Goal: Manage account settings

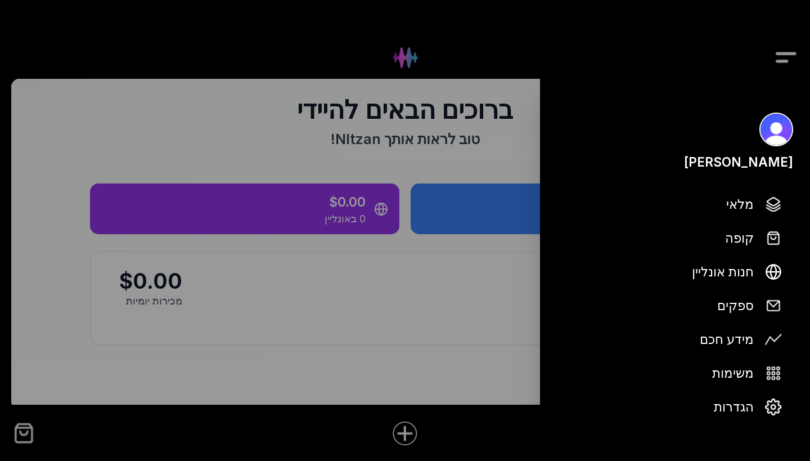
click at [408, 56] on div at bounding box center [405, 230] width 810 height 461
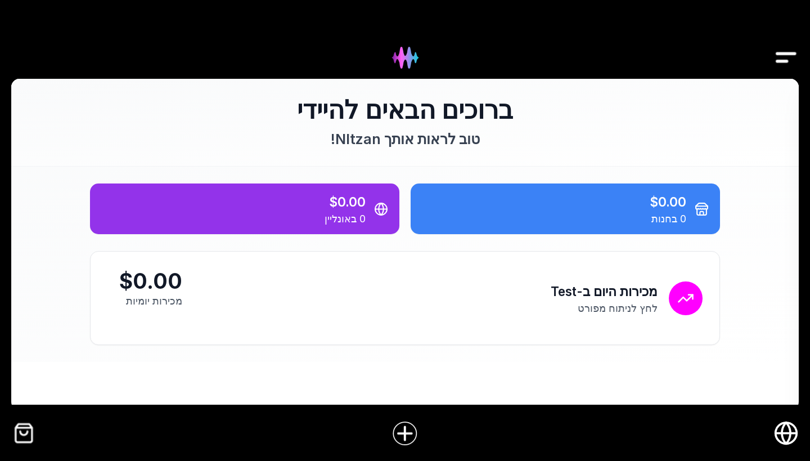
click at [415, 52] on img at bounding box center [405, 58] width 46 height 46
click at [784, 430] on icon "חנות אונליין" at bounding box center [785, 432] width 25 height 25
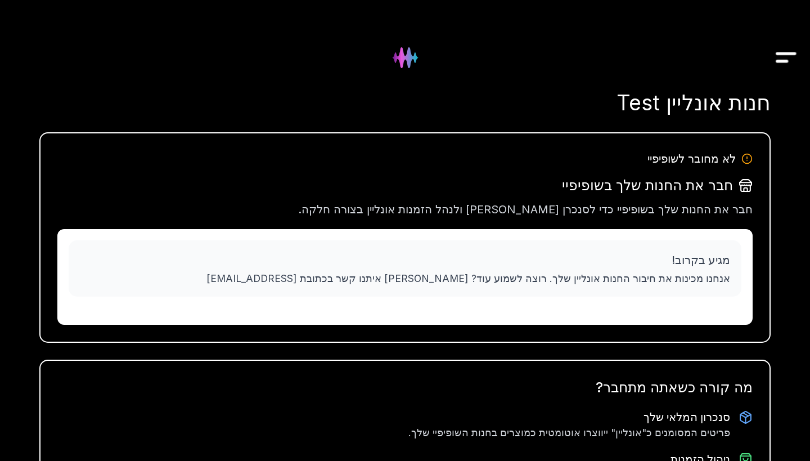
click at [780, 62] on img "Drawer" at bounding box center [785, 57] width 25 height 43
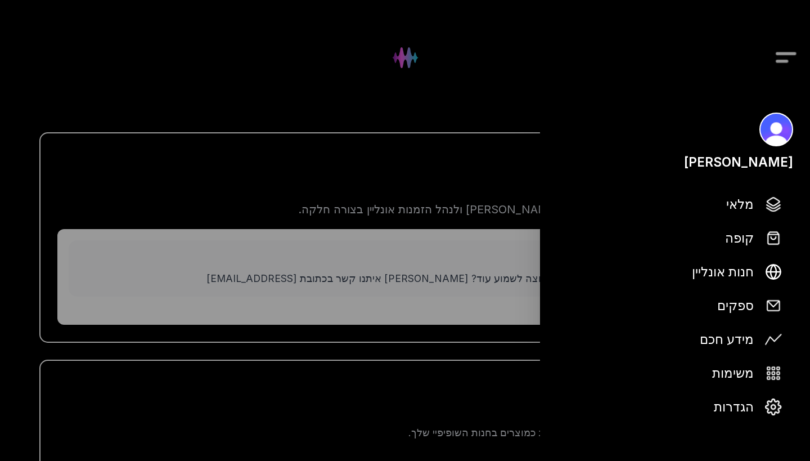
click at [489, 110] on div at bounding box center [405, 230] width 810 height 461
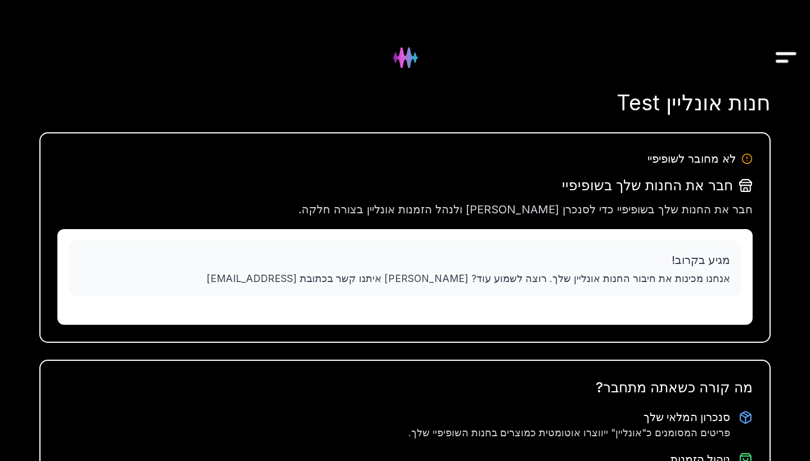
click at [782, 64] on img "Drawer" at bounding box center [785, 57] width 25 height 43
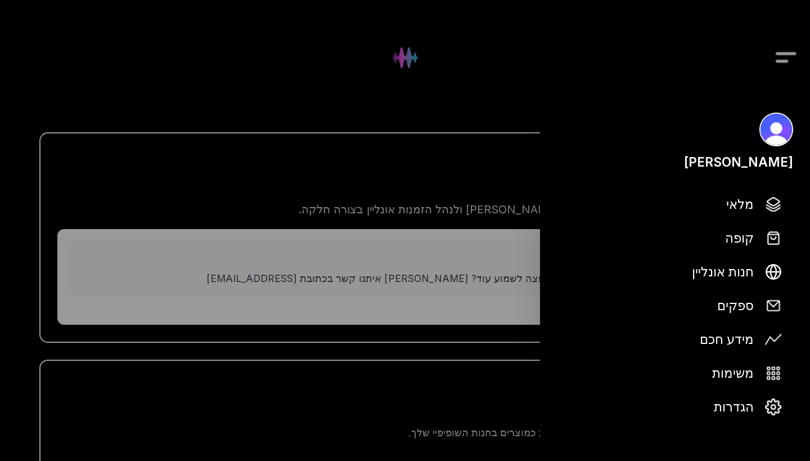
click at [515, 94] on div at bounding box center [405, 230] width 810 height 461
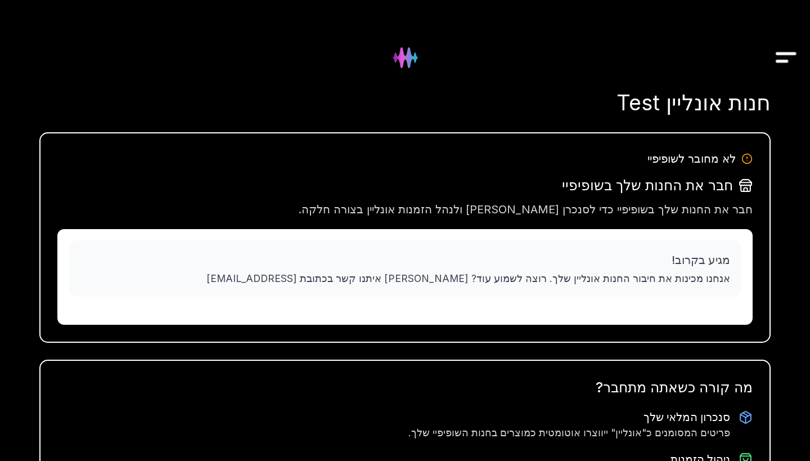
click at [779, 61] on img "Drawer" at bounding box center [785, 57] width 25 height 43
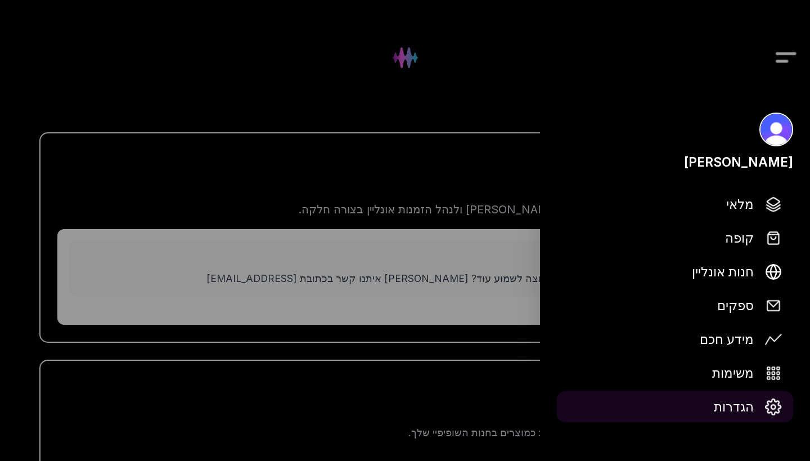
click at [731, 407] on span "הגדרות" at bounding box center [734, 407] width 40 height 20
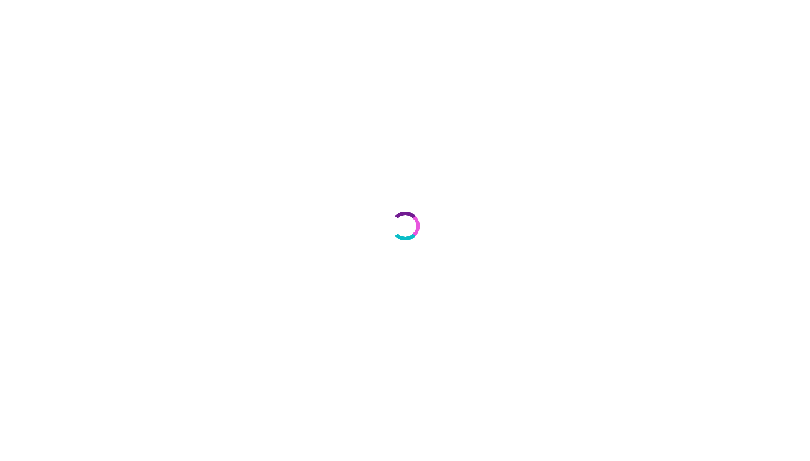
select select "**"
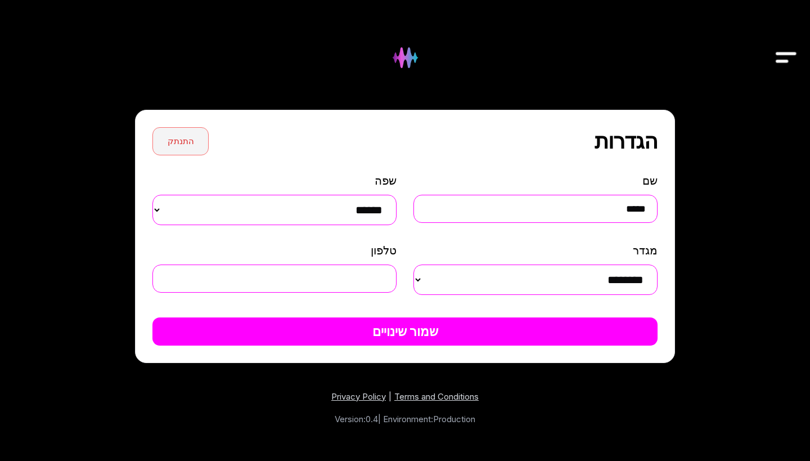
click at [195, 137] on button "התנתק" at bounding box center [180, 141] width 56 height 28
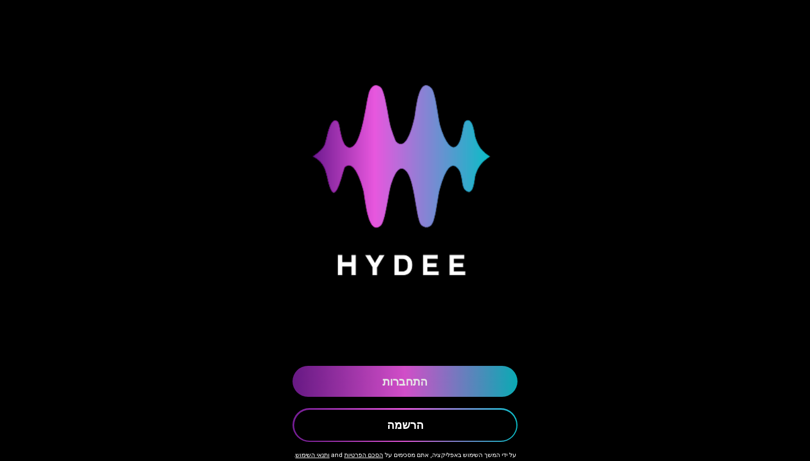
click at [435, 384] on link "התחברות" at bounding box center [404, 381] width 225 height 31
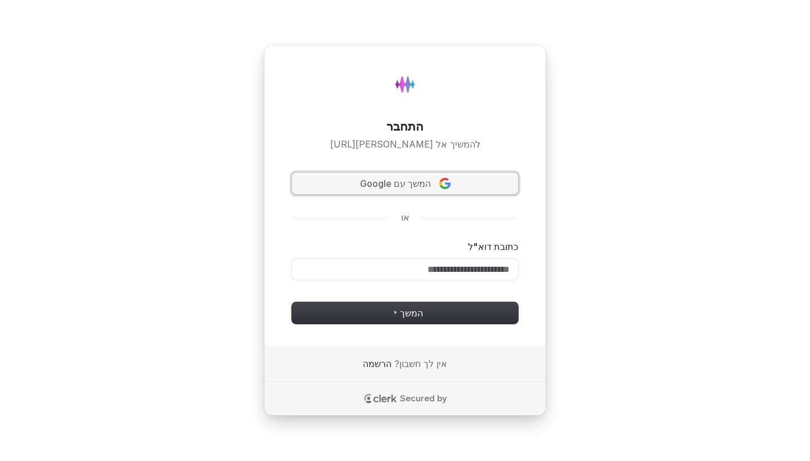
click at [436, 182] on span "המשך עם Google" at bounding box center [404, 183] width 209 height 13
